Goal: Task Accomplishment & Management: Use online tool/utility

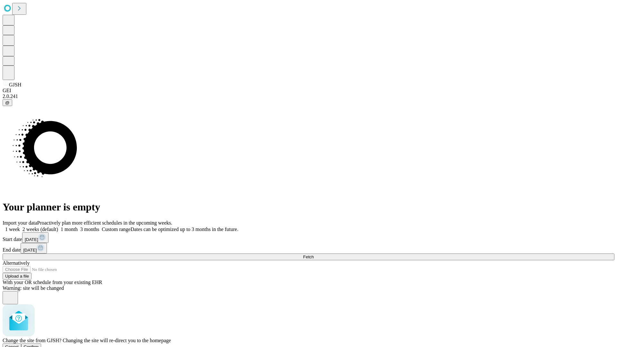
click at [39, 344] on span "Confirm" at bounding box center [31, 346] width 15 height 5
click at [20, 226] on label "1 week" at bounding box center [11, 228] width 17 height 5
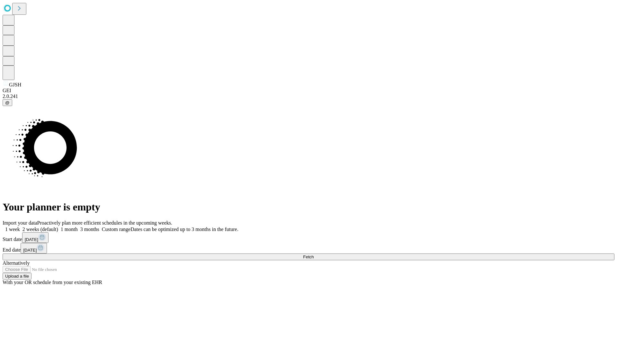
click at [313, 254] on span "Fetch" at bounding box center [308, 256] width 11 height 5
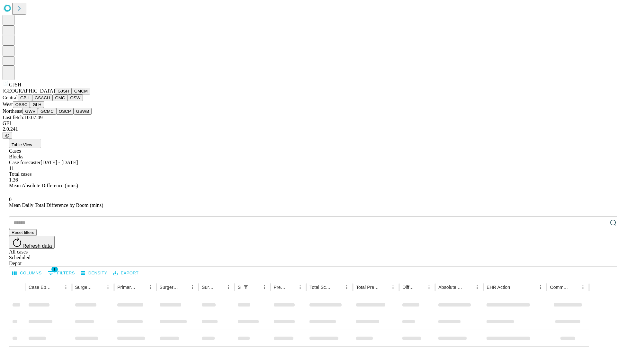
click at [72, 94] on button "GMCM" at bounding box center [81, 91] width 19 height 7
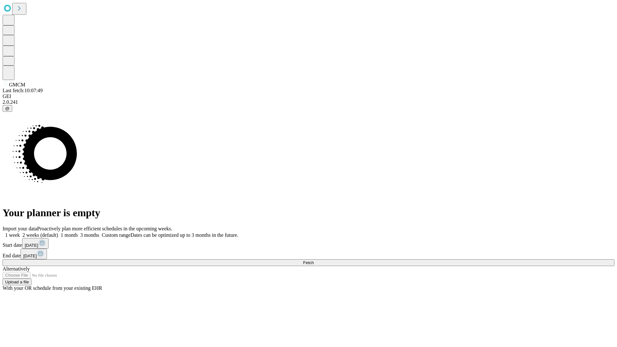
click at [20, 232] on label "1 week" at bounding box center [11, 234] width 17 height 5
click at [313, 260] on span "Fetch" at bounding box center [308, 262] width 11 height 5
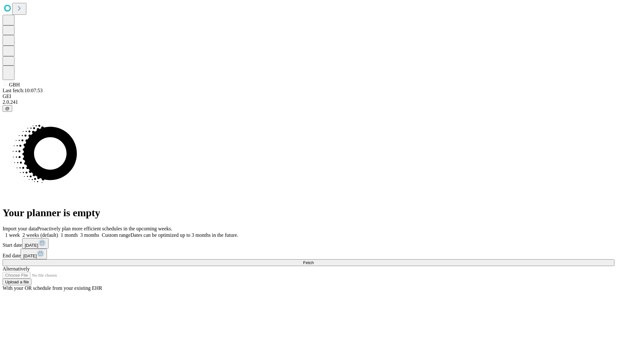
click at [20, 232] on label "1 week" at bounding box center [11, 234] width 17 height 5
click at [313, 260] on span "Fetch" at bounding box center [308, 262] width 11 height 5
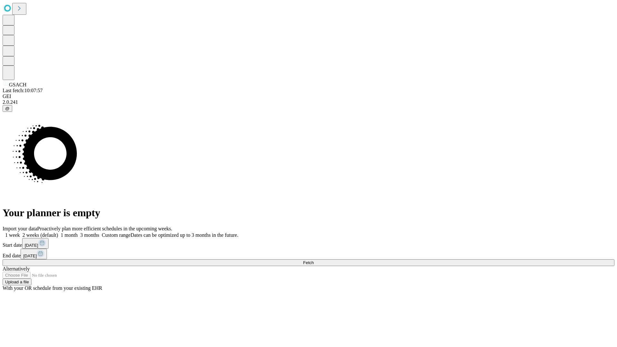
click at [20, 232] on label "1 week" at bounding box center [11, 234] width 17 height 5
click at [313, 260] on span "Fetch" at bounding box center [308, 262] width 11 height 5
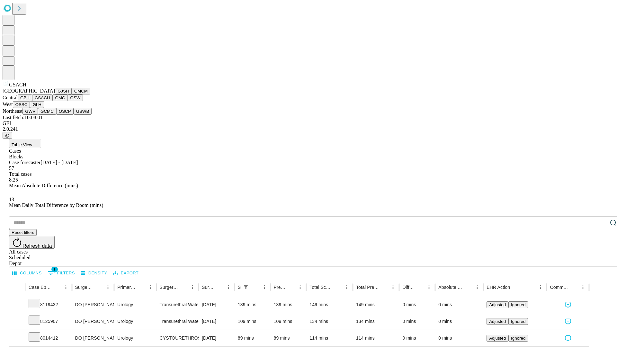
click at [52, 101] on button "GMC" at bounding box center [59, 97] width 15 height 7
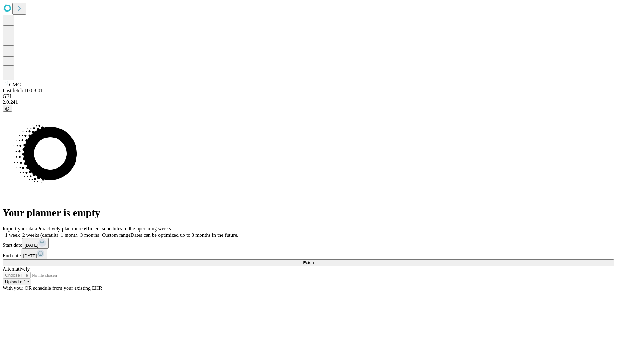
click at [20, 232] on label "1 week" at bounding box center [11, 234] width 17 height 5
click at [313, 260] on span "Fetch" at bounding box center [308, 262] width 11 height 5
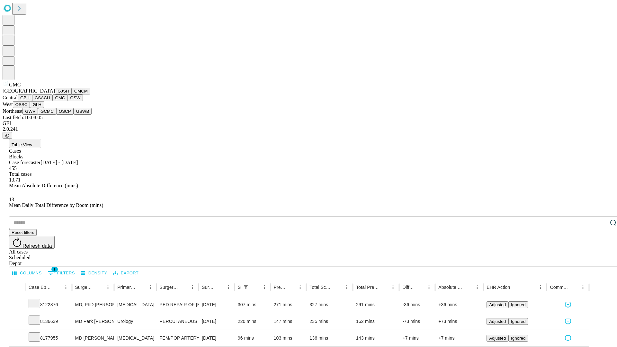
click at [68, 101] on button "OSW" at bounding box center [75, 97] width 15 height 7
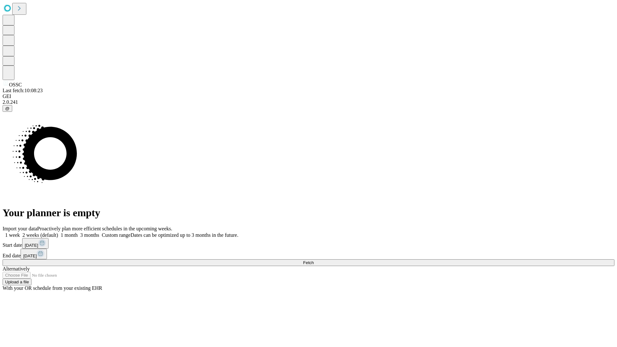
click at [20, 232] on label "1 week" at bounding box center [11, 234] width 17 height 5
click at [313, 260] on span "Fetch" at bounding box center [308, 262] width 11 height 5
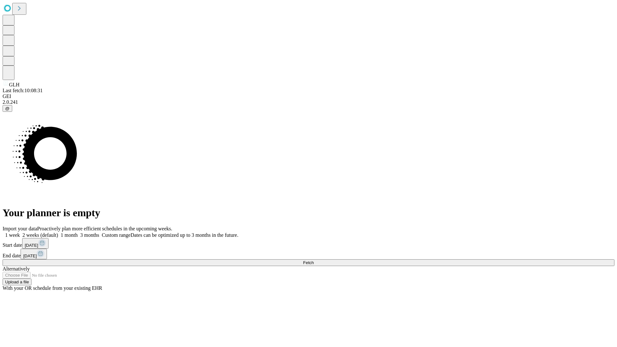
click at [20, 232] on label "1 week" at bounding box center [11, 234] width 17 height 5
click at [313, 260] on span "Fetch" at bounding box center [308, 262] width 11 height 5
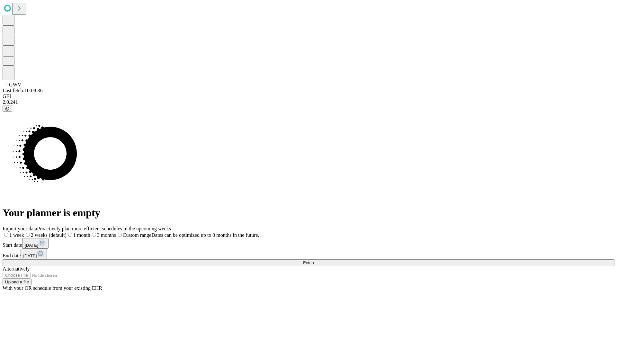
click at [313, 260] on span "Fetch" at bounding box center [308, 262] width 11 height 5
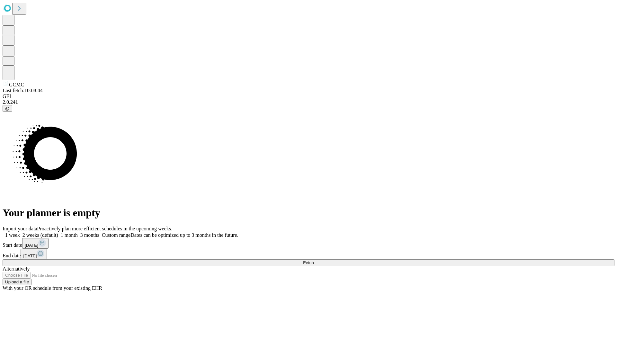
click at [20, 232] on label "1 week" at bounding box center [11, 234] width 17 height 5
click at [313, 260] on span "Fetch" at bounding box center [308, 262] width 11 height 5
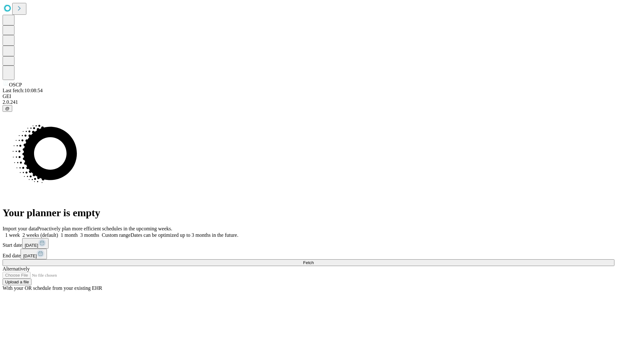
click at [20, 232] on label "1 week" at bounding box center [11, 234] width 17 height 5
click at [313, 260] on span "Fetch" at bounding box center [308, 262] width 11 height 5
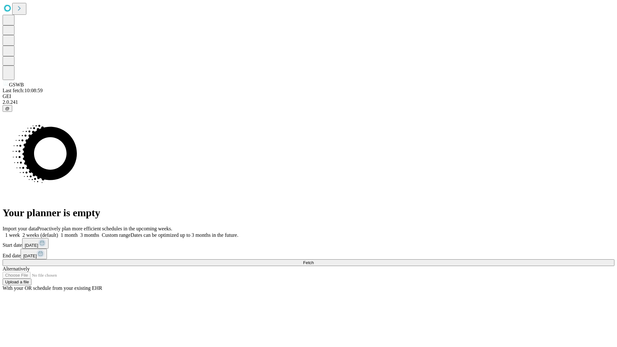
click at [20, 232] on label "1 week" at bounding box center [11, 234] width 17 height 5
click at [313, 260] on span "Fetch" at bounding box center [308, 262] width 11 height 5
